Goal: Task Accomplishment & Management: Manage account settings

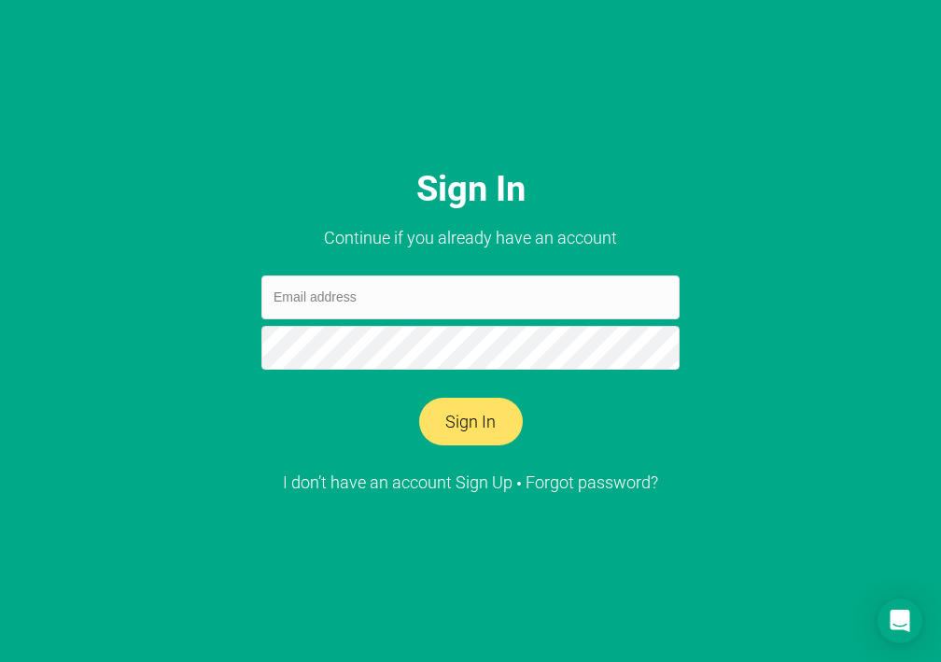
click at [405, 300] on input "email" at bounding box center [470, 297] width 418 height 44
type input "[EMAIL_ADDRESS][DOMAIN_NAME]"
click at [480, 415] on button "Sign In" at bounding box center [471, 422] width 104 height 49
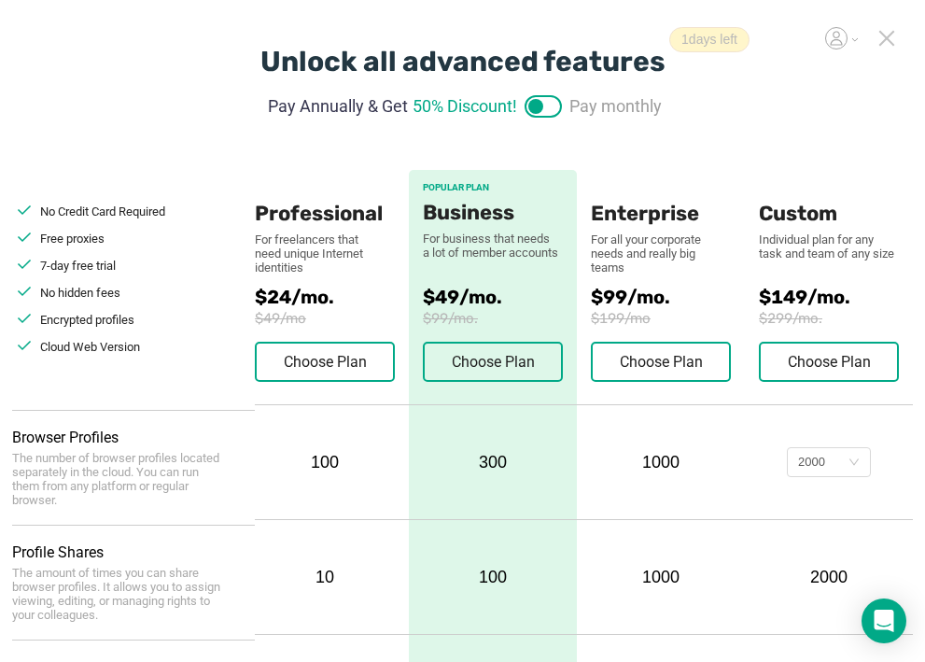
click at [887, 33] on icon at bounding box center [886, 38] width 17 height 17
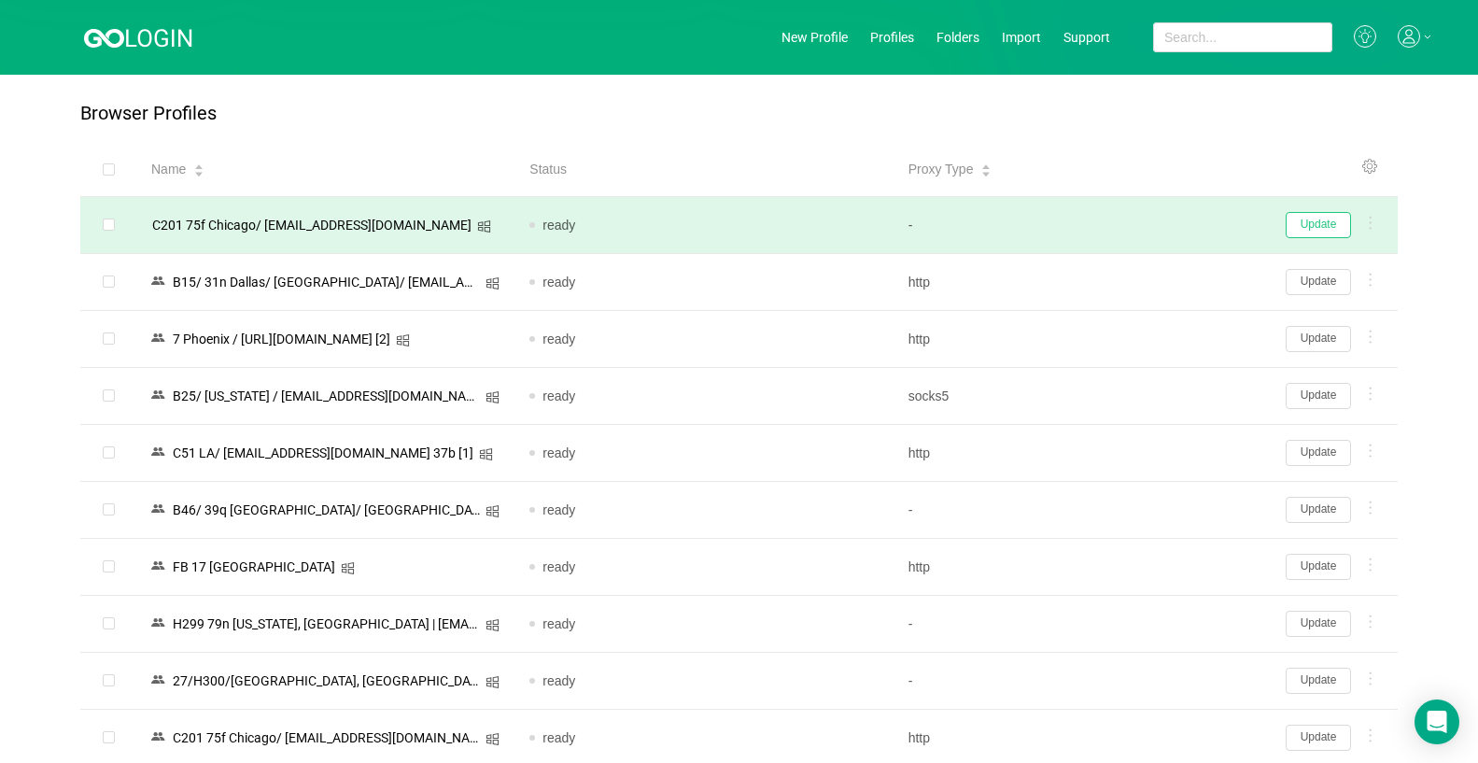
click at [940, 224] on button "Update" at bounding box center [1317, 225] width 65 height 26
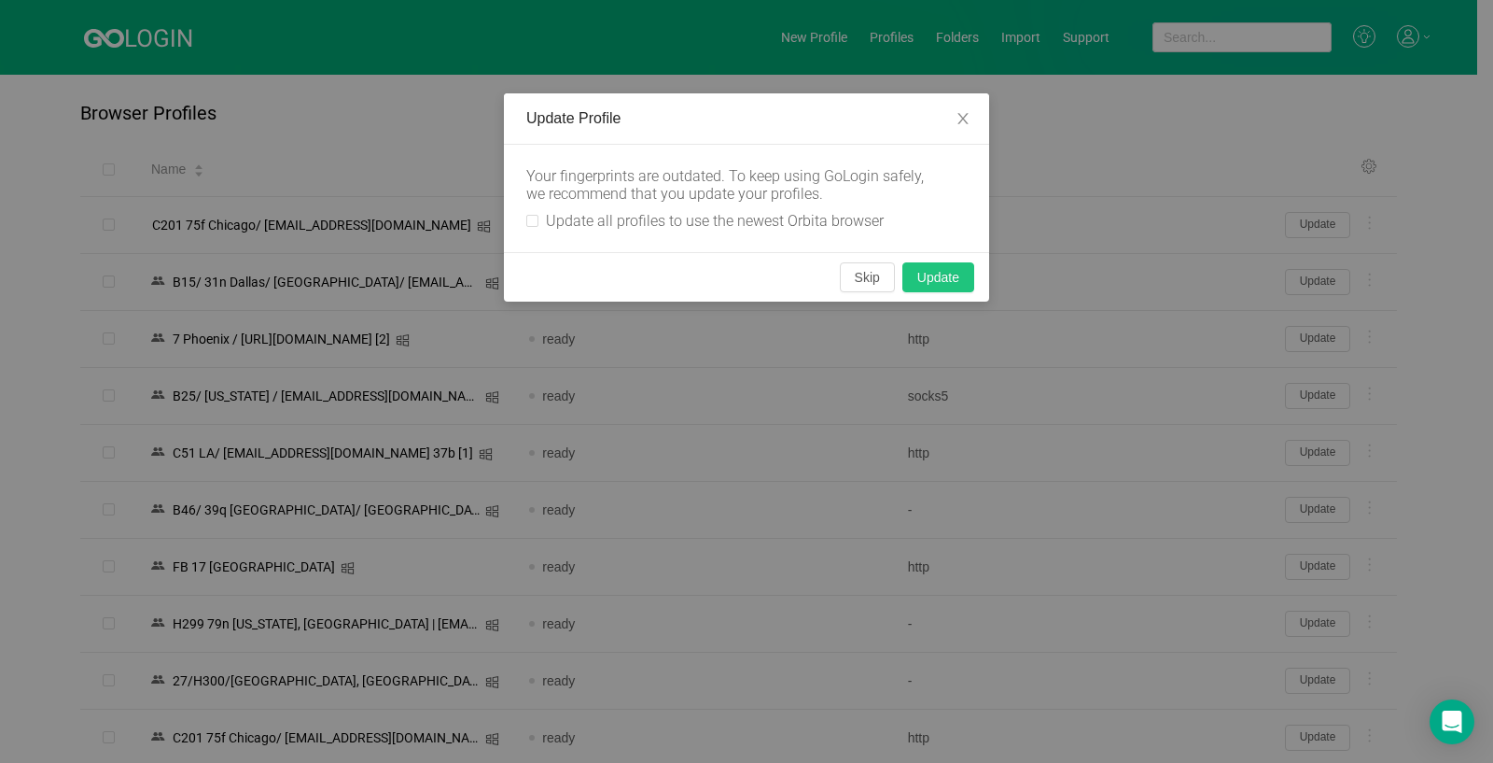
click at [940, 273] on button "Update" at bounding box center [939, 277] width 72 height 30
click at [537, 217] on input "Update all profiles to use the newest Orbita browser" at bounding box center [532, 221] width 12 height 12
checkbox input "true"
click at [940, 280] on button "Update" at bounding box center [939, 277] width 72 height 30
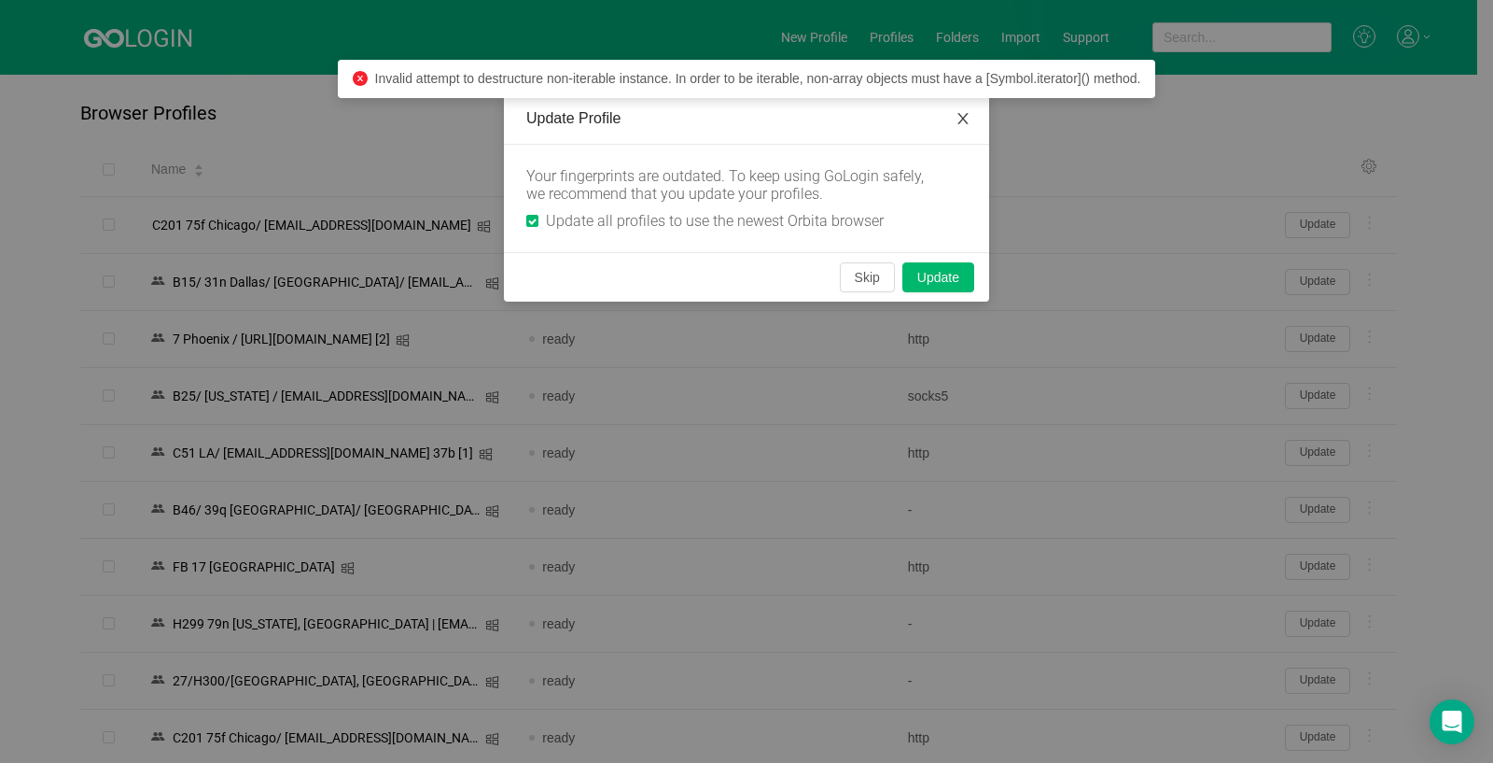
click at [940, 110] on span "Close" at bounding box center [963, 119] width 52 height 52
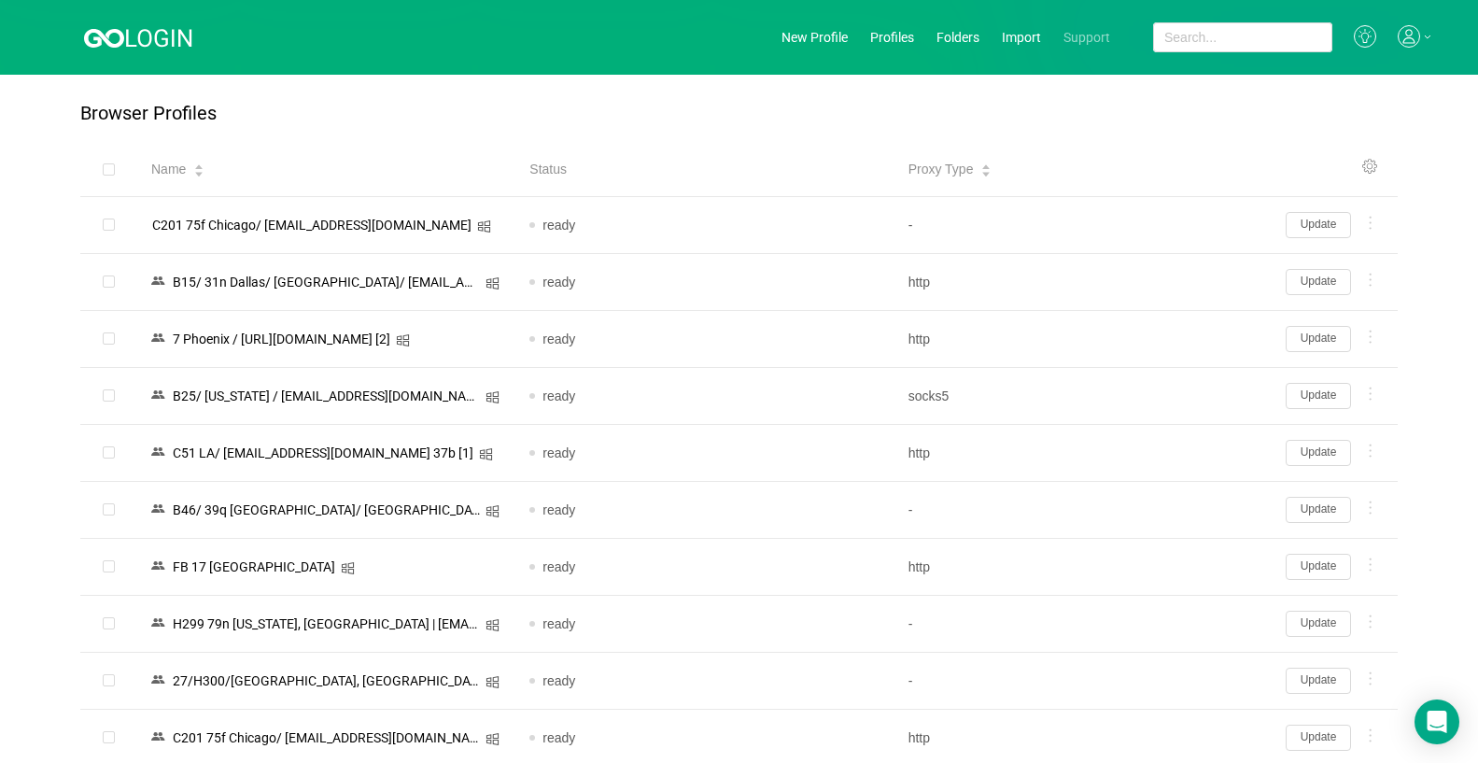
click at [940, 30] on link "Support" at bounding box center [1086, 37] width 47 height 15
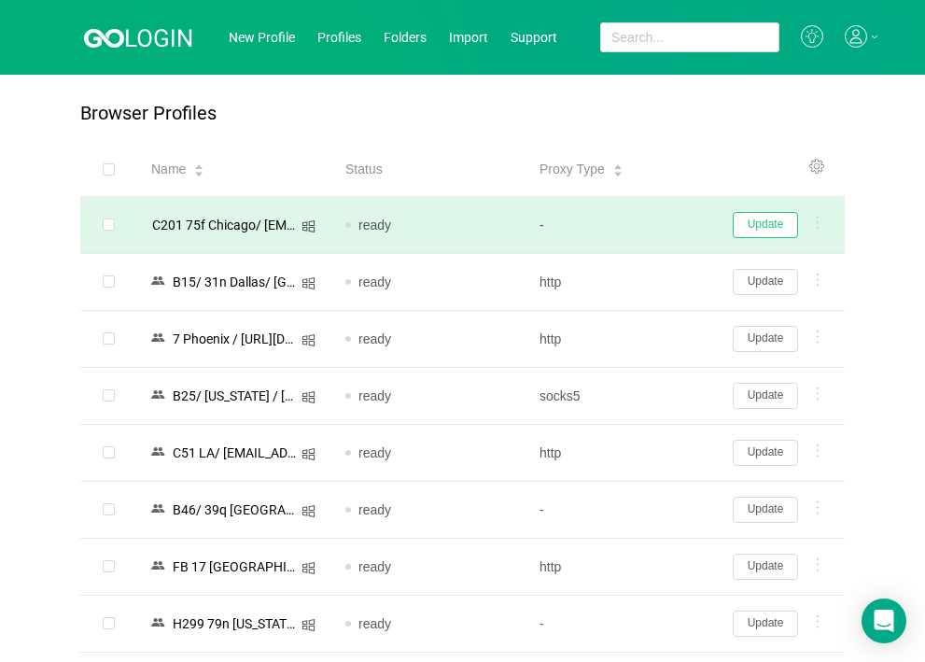
click at [779, 227] on button "Update" at bounding box center [765, 225] width 65 height 26
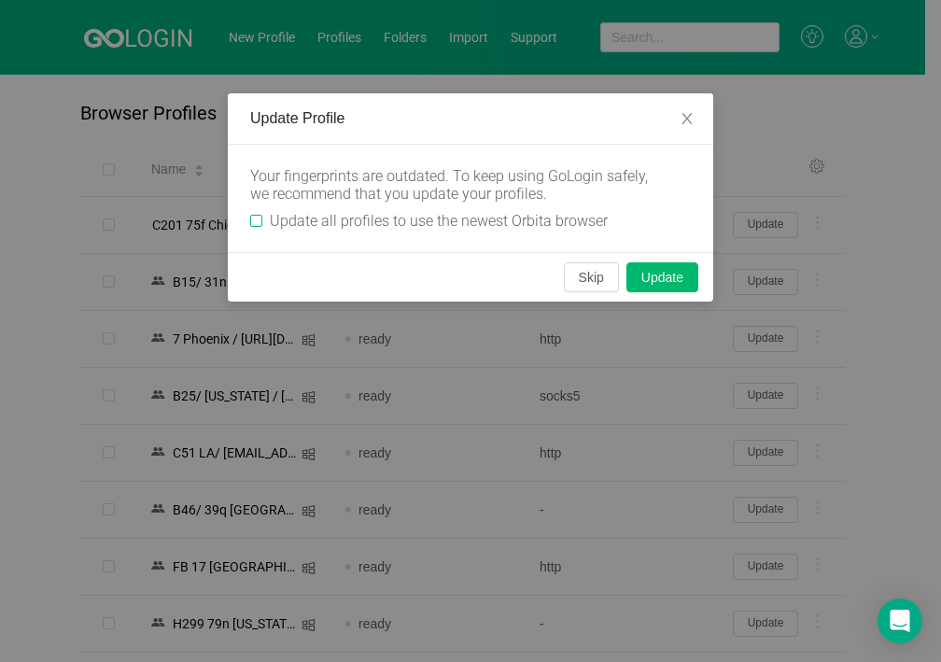
click at [258, 222] on input "Update all profiles to use the newest Orbita browser" at bounding box center [256, 221] width 12 height 12
checkbox input "true"
click at [667, 271] on button "Update" at bounding box center [662, 277] width 72 height 30
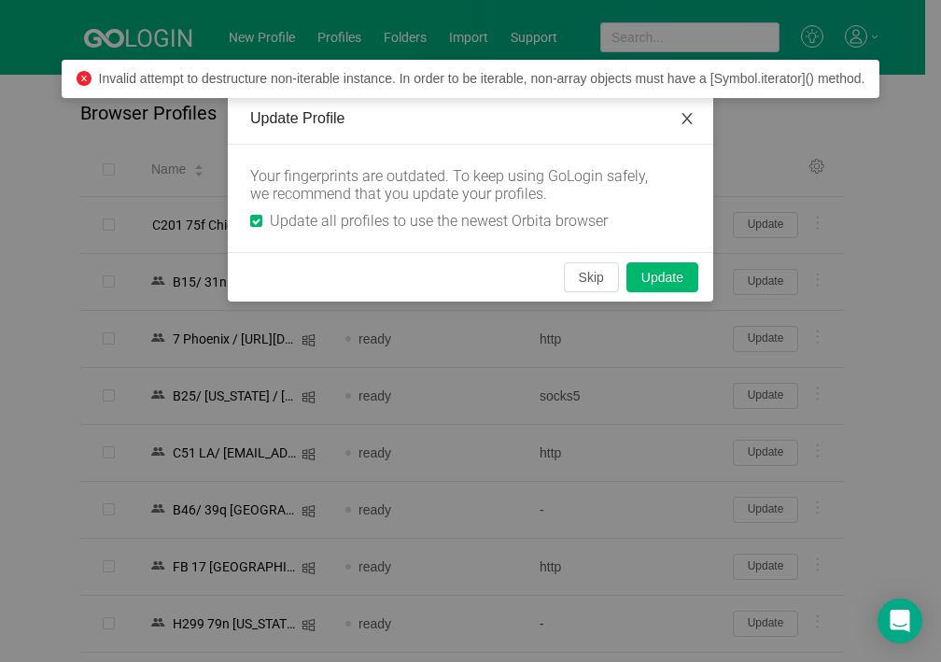
click at [687, 115] on icon "icon: close" at bounding box center [686, 118] width 15 height 15
